Goal: Check status: Check status

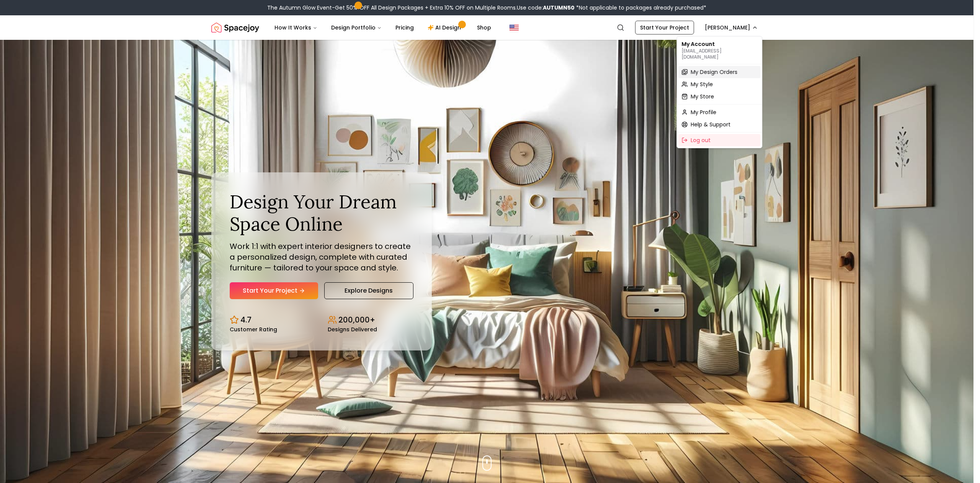
click at [715, 68] on span "My Design Orders" at bounding box center [713, 72] width 47 height 8
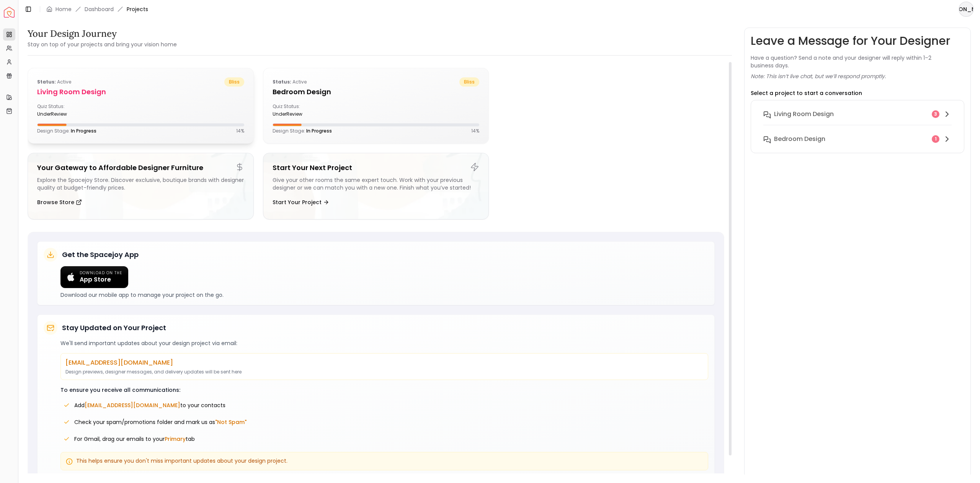
click at [195, 110] on div "Quiz Status: underReview" at bounding box center [140, 110] width 207 height 14
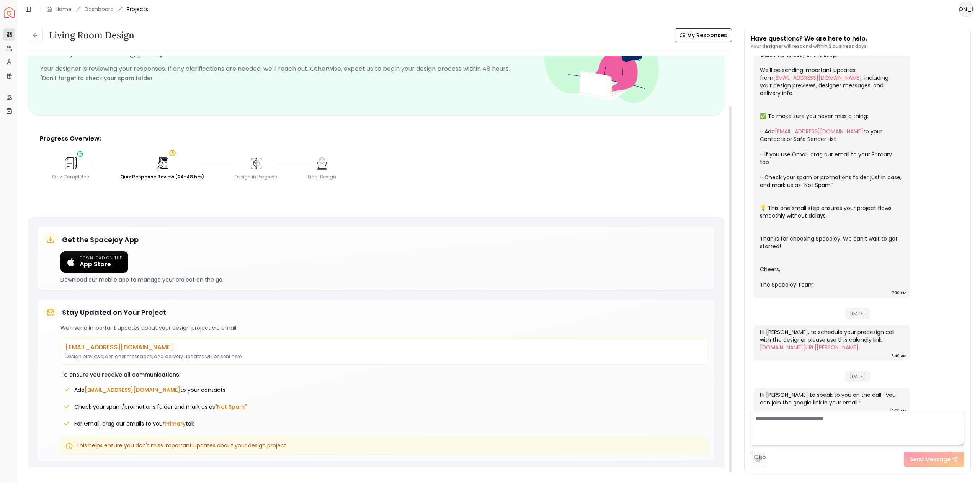
scroll to position [57, 0]
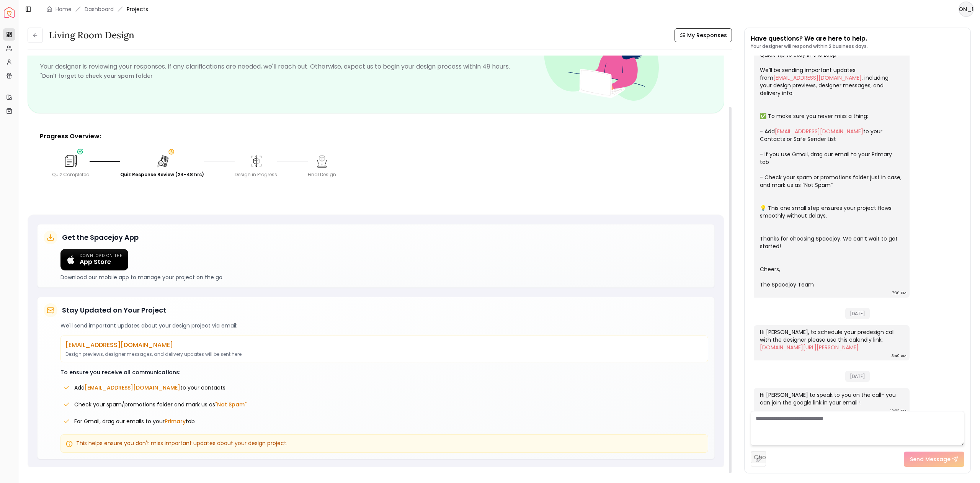
click at [163, 160] on img at bounding box center [162, 160] width 15 height 15
click at [800, 427] on textarea at bounding box center [858, 428] width 214 height 34
click at [799, 419] on textarea at bounding box center [858, 428] width 214 height 34
click at [809, 421] on textarea at bounding box center [858, 428] width 214 height 34
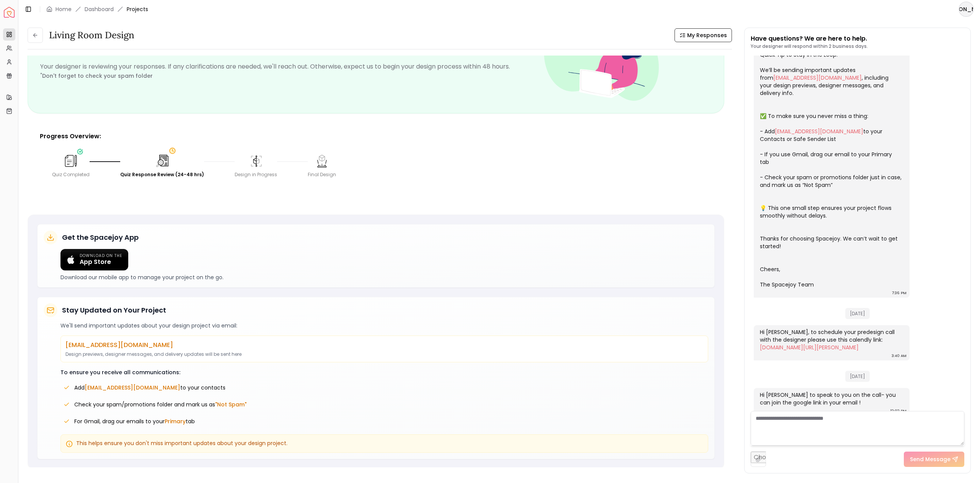
click at [807, 420] on textarea at bounding box center [858, 428] width 214 height 34
click at [806, 419] on textarea at bounding box center [858, 428] width 214 height 34
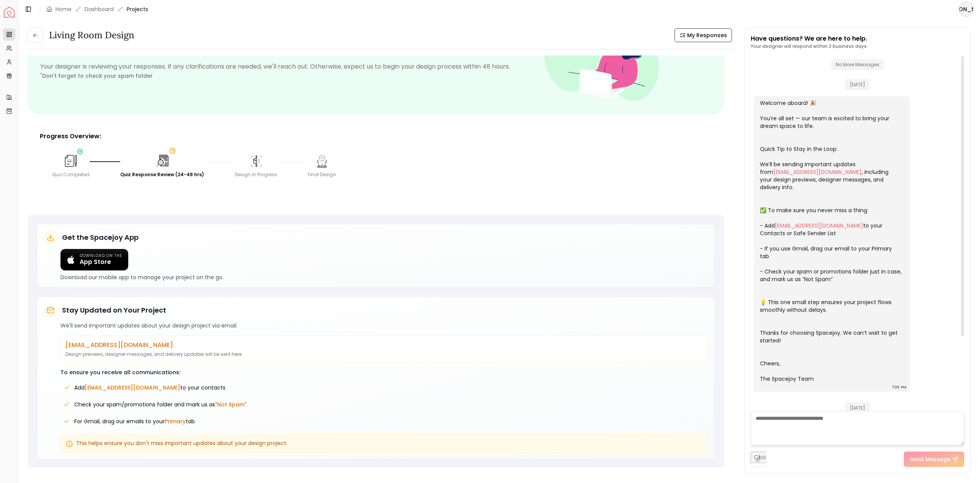
scroll to position [94, 0]
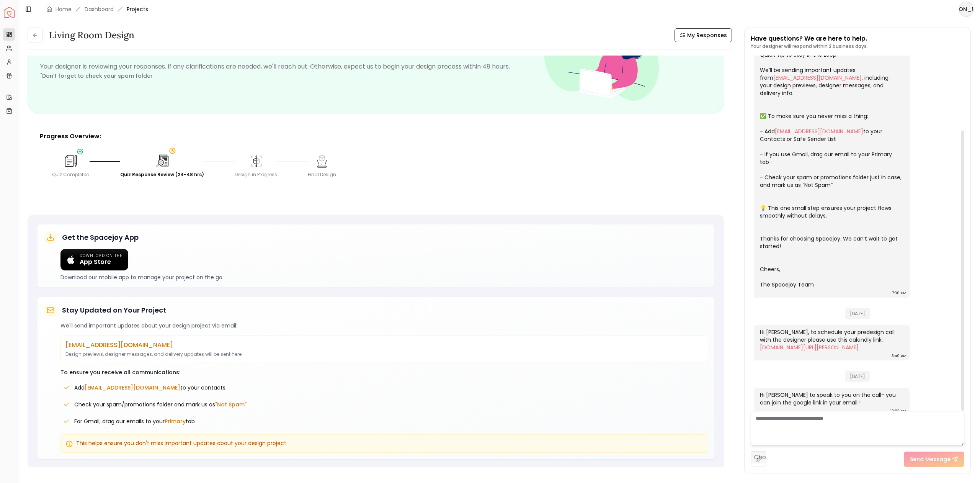
click at [832, 423] on textarea at bounding box center [858, 428] width 214 height 34
click at [832, 422] on textarea at bounding box center [858, 428] width 214 height 34
click at [832, 417] on textarea at bounding box center [858, 428] width 214 height 34
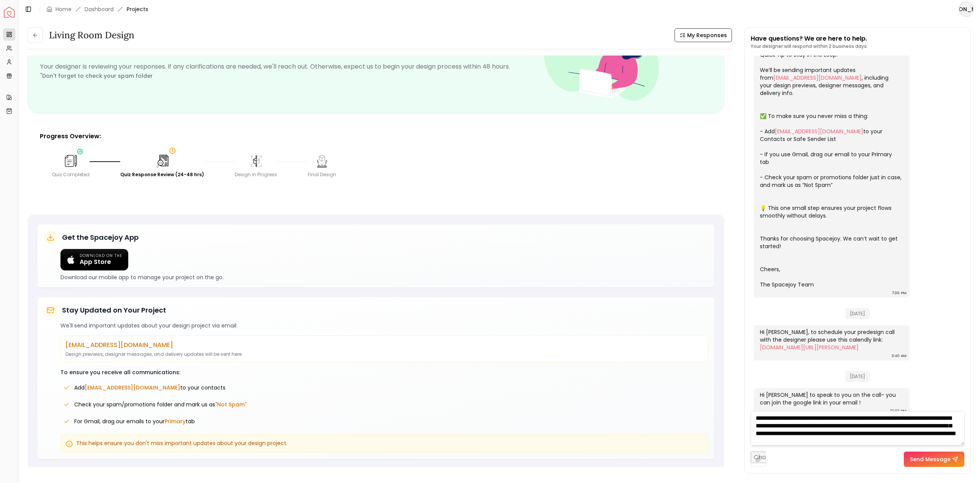
scroll to position [8, 0]
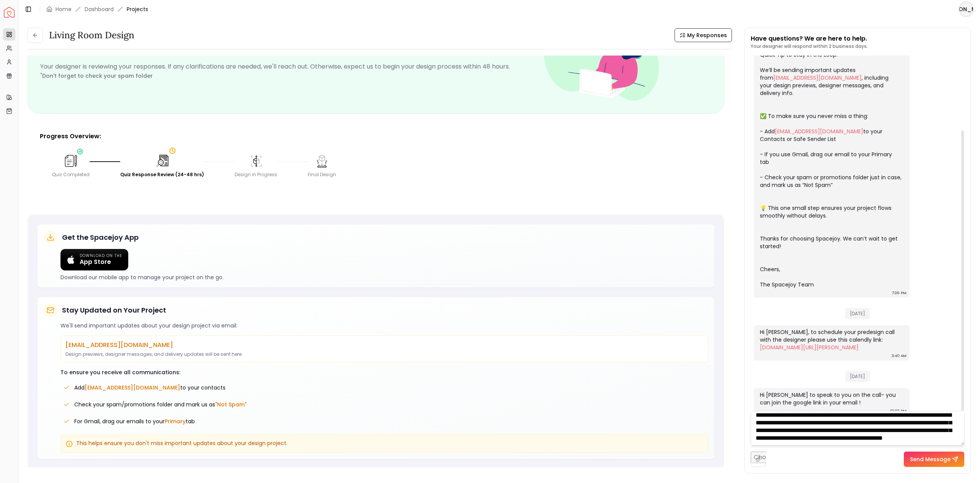
click at [945, 443] on textarea "**********" at bounding box center [858, 428] width 214 height 34
type textarea "**********"
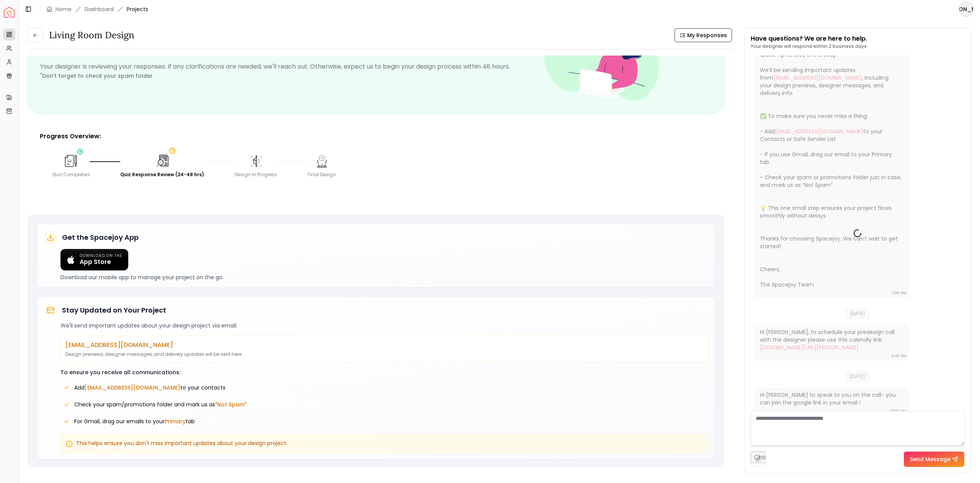
scroll to position [0, 0]
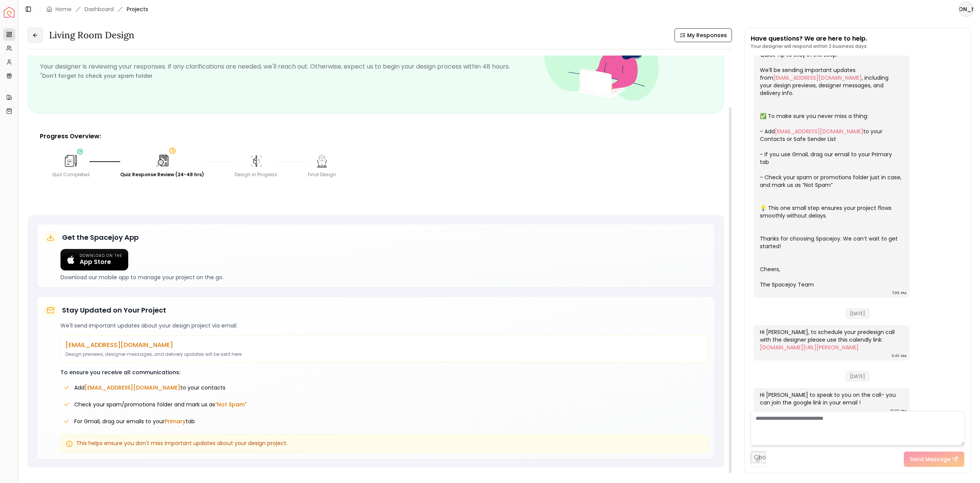
click at [36, 34] on icon at bounding box center [35, 35] width 6 height 6
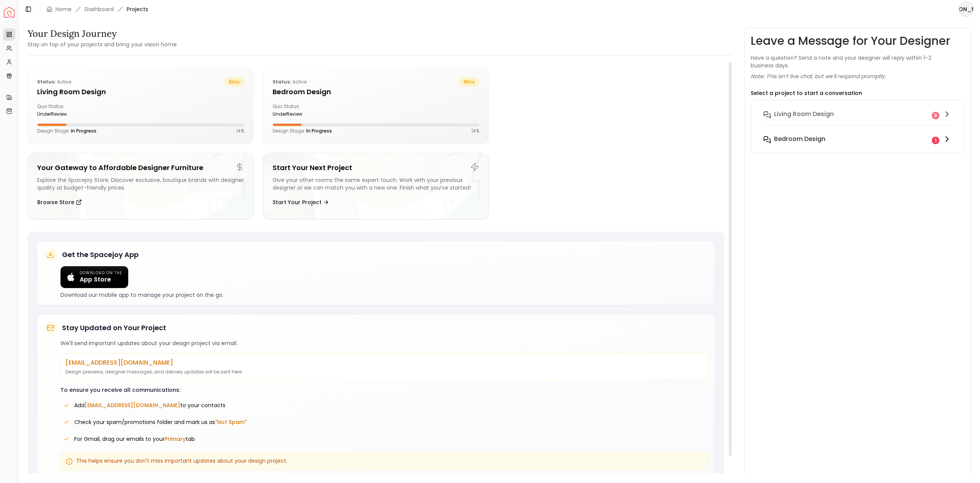
click at [807, 138] on h6 "Bedroom design" at bounding box center [799, 138] width 51 height 9
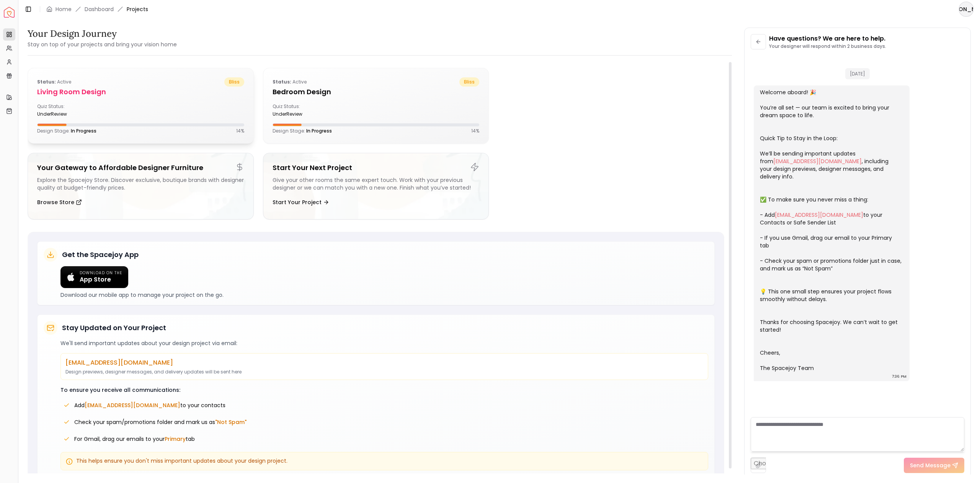
click at [175, 99] on div "Status: active bliss Living Room design Quiz Status: underReview Design Stage: …" at bounding box center [140, 105] width 225 height 75
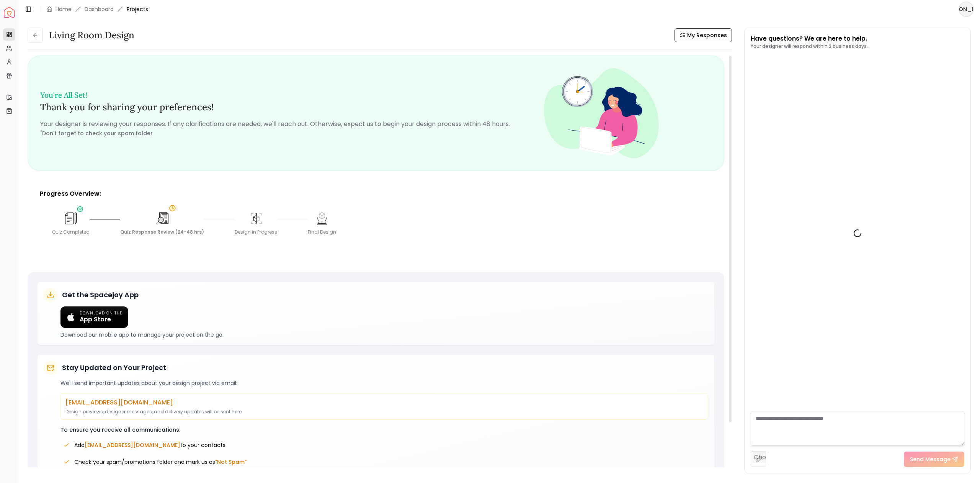
scroll to position [166, 0]
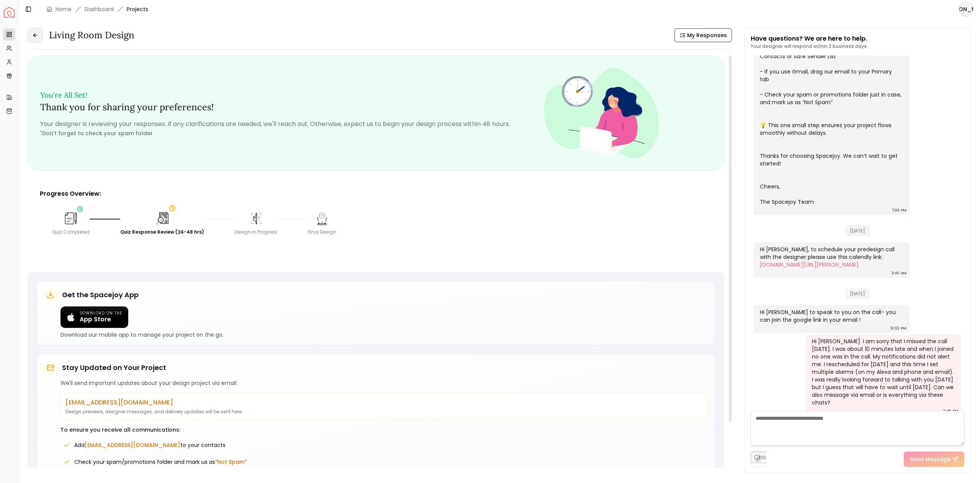
click at [38, 36] on icon at bounding box center [35, 35] width 6 height 6
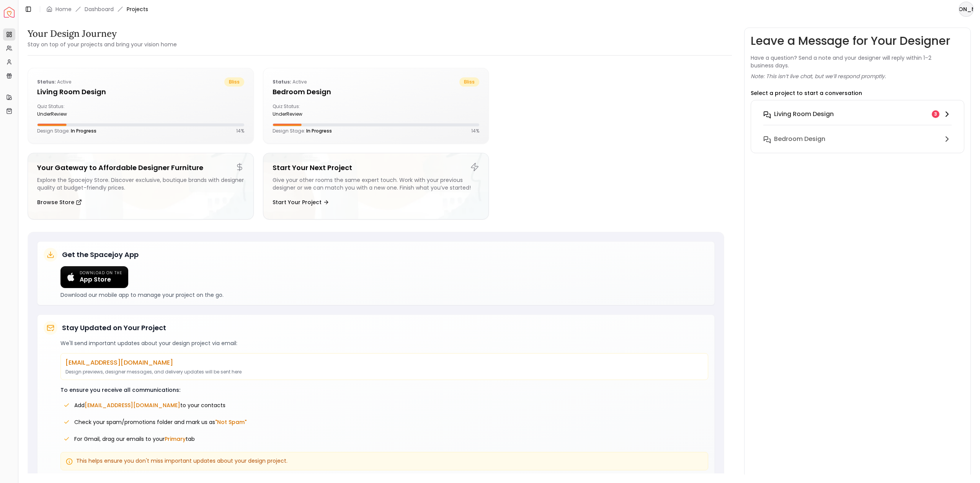
click at [940, 112] on div "Living Room design 3" at bounding box center [857, 113] width 188 height 9
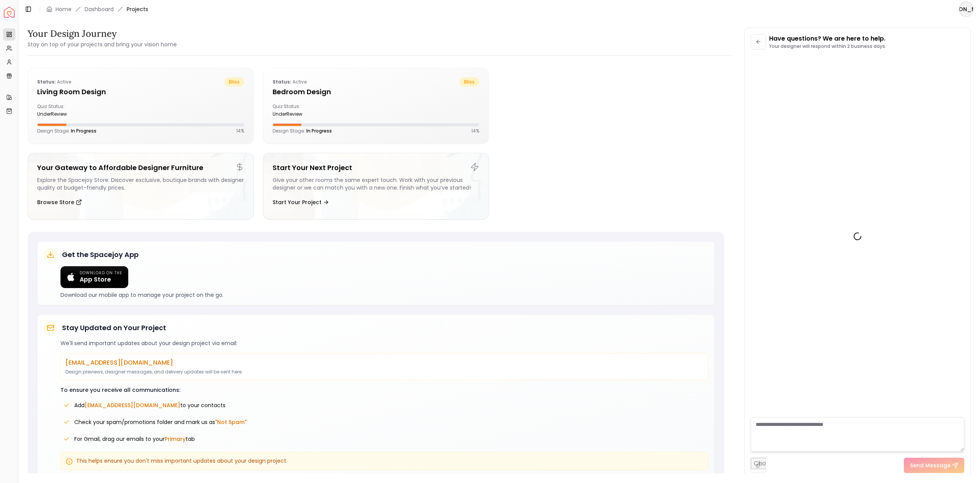
scroll to position [160, 0]
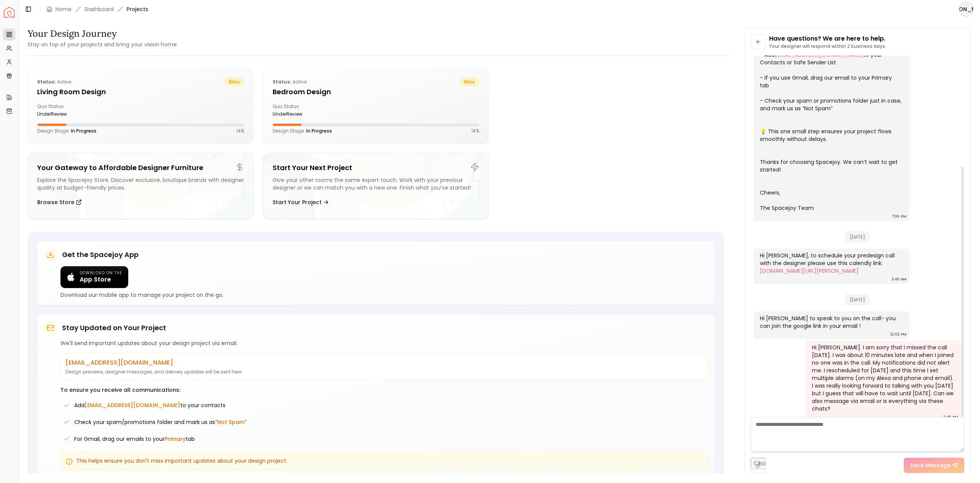
click at [857, 361] on div "Hi [PERSON_NAME]. I am sorry that I missed the call [DATE]. I was about 10 minu…" at bounding box center [883, 377] width 142 height 69
click at [856, 361] on div "Hi [PERSON_NAME]. I am sorry that I missed the call [DATE]. I was about 10 minu…" at bounding box center [883, 377] width 142 height 69
drag, startPoint x: 870, startPoint y: 357, endPoint x: 855, endPoint y: 361, distance: 14.9
click at [869, 357] on div "Hi [PERSON_NAME]. I am sorry that I missed the call [DATE]. I was about 10 minu…" at bounding box center [883, 377] width 142 height 69
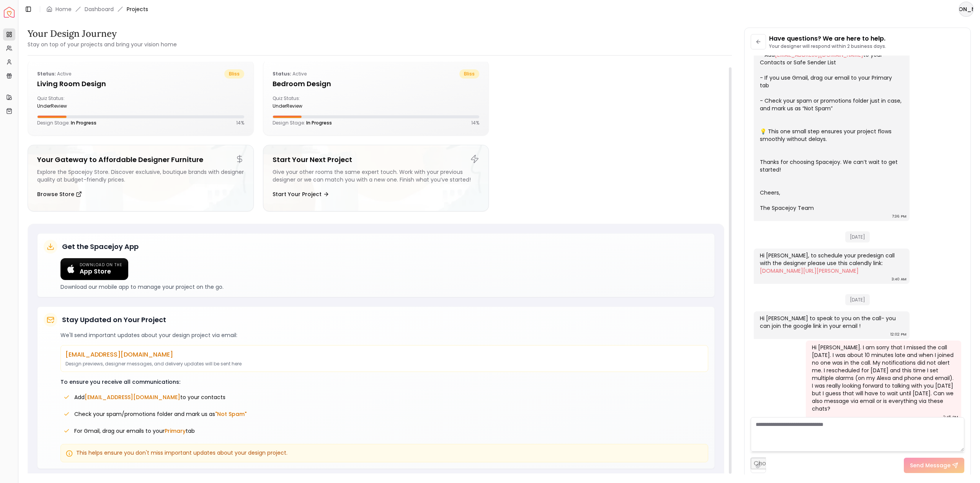
scroll to position [11, 0]
